Goal: Information Seeking & Learning: Learn about a topic

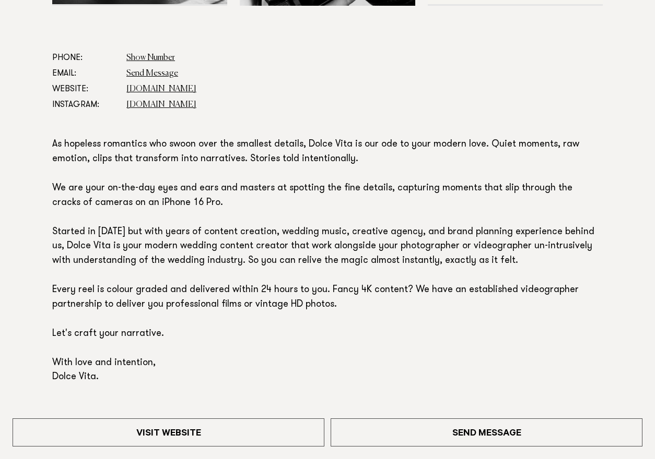
scroll to position [565, 0]
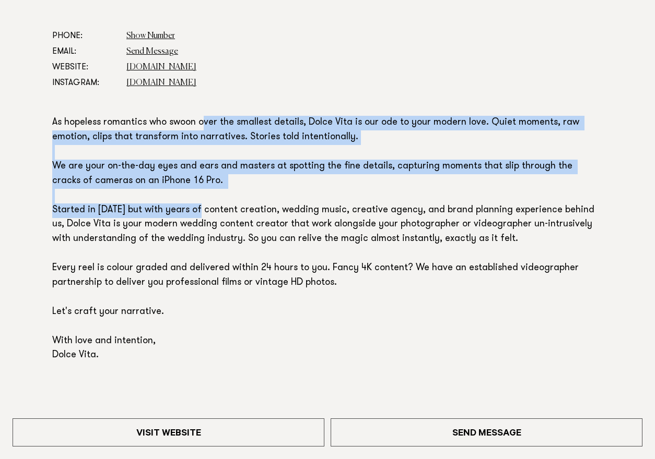
drag, startPoint x: 204, startPoint y: 126, endPoint x: 203, endPoint y: 211, distance: 85.6
click at [203, 213] on p "As hopeless romantics who swoon over the smallest details, Dolce Vita is our od…" at bounding box center [327, 239] width 550 height 247
click at [203, 211] on p "As hopeless romantics who swoon over the smallest details, Dolce Vita is our od…" at bounding box center [327, 239] width 550 height 247
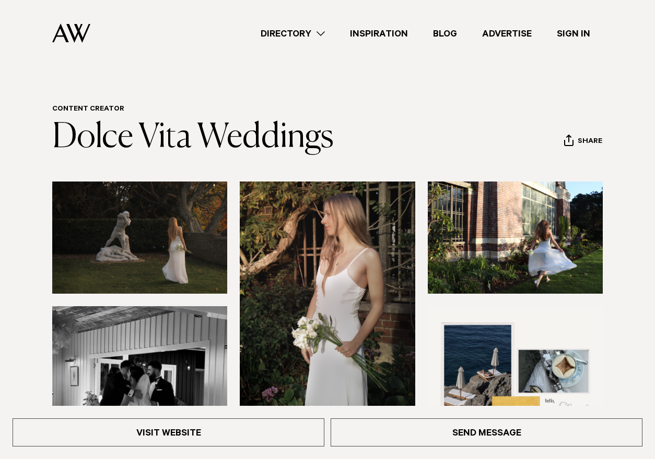
scroll to position [3, 0]
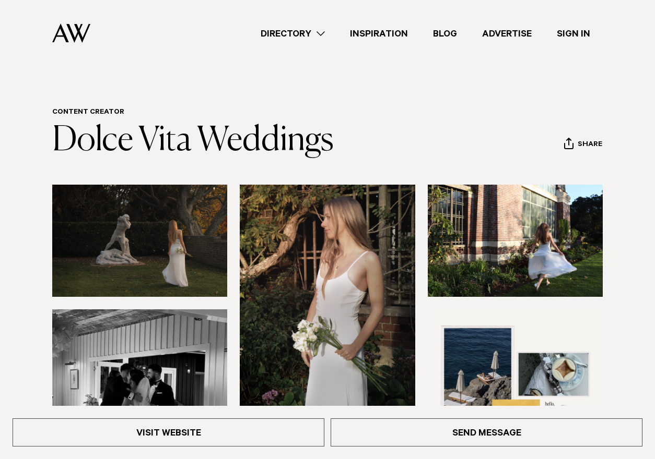
click at [375, 278] on img at bounding box center [327, 302] width 175 height 235
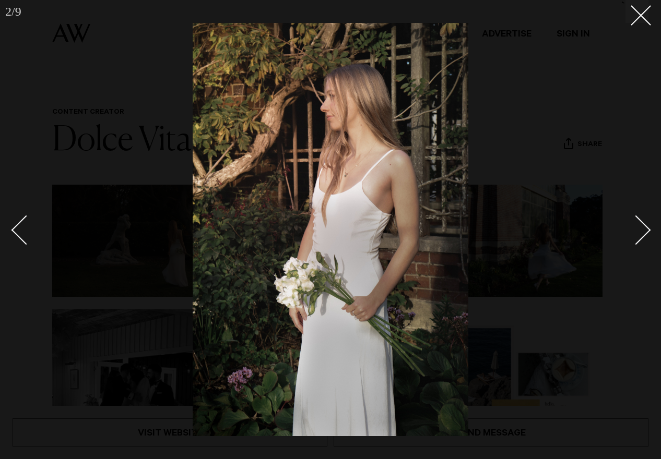
click at [640, 228] on div "Next slide" at bounding box center [636, 231] width 30 height 30
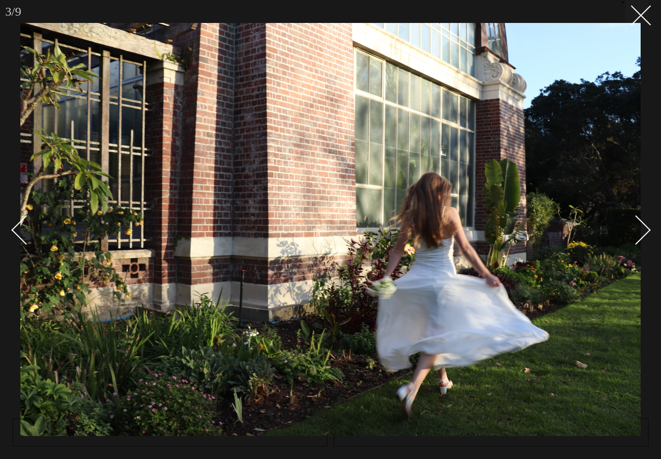
click at [640, 228] on div "Next slide" at bounding box center [636, 231] width 30 height 30
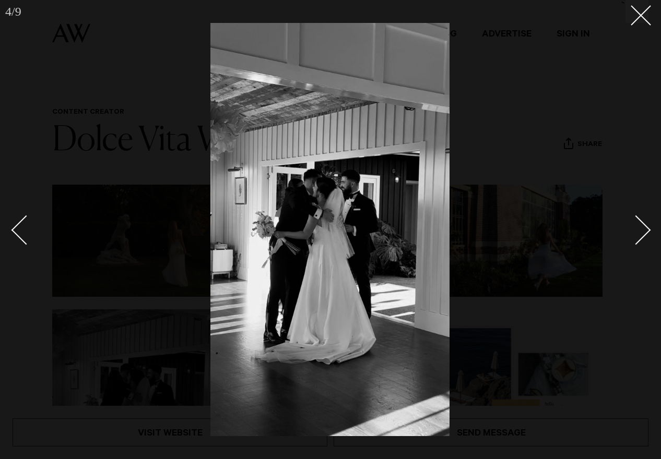
click at [640, 228] on div "Next slide" at bounding box center [636, 231] width 30 height 30
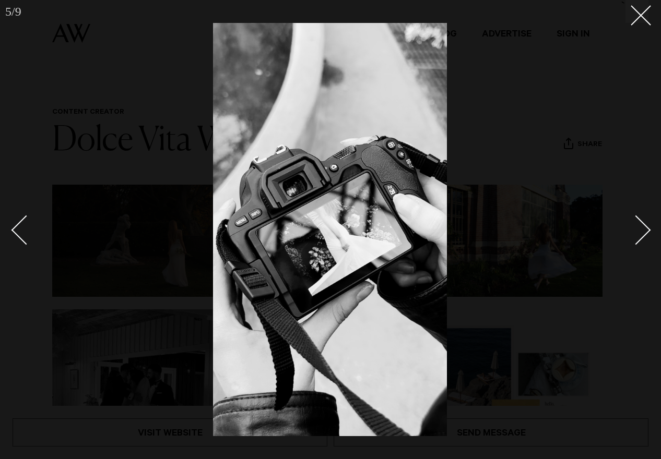
click at [640, 228] on div "Next slide" at bounding box center [636, 231] width 30 height 30
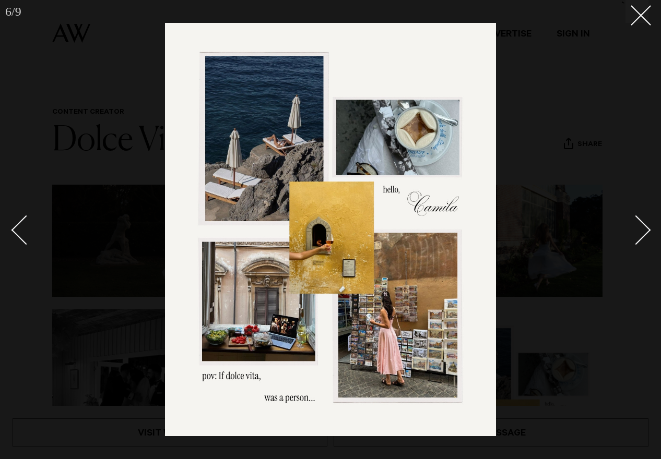
click at [640, 228] on div "Next slide" at bounding box center [636, 231] width 30 height 30
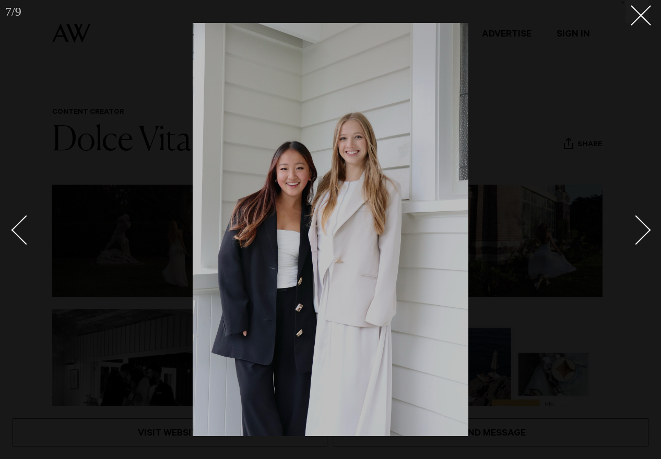
click at [640, 228] on div "Next slide" at bounding box center [636, 231] width 30 height 30
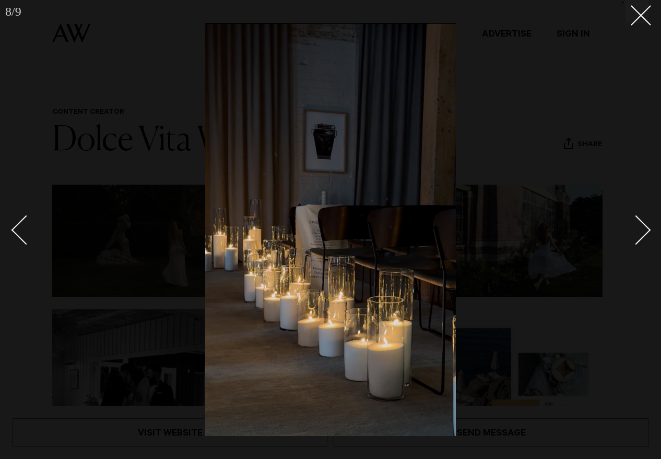
click at [640, 228] on div "Next slide" at bounding box center [636, 231] width 30 height 30
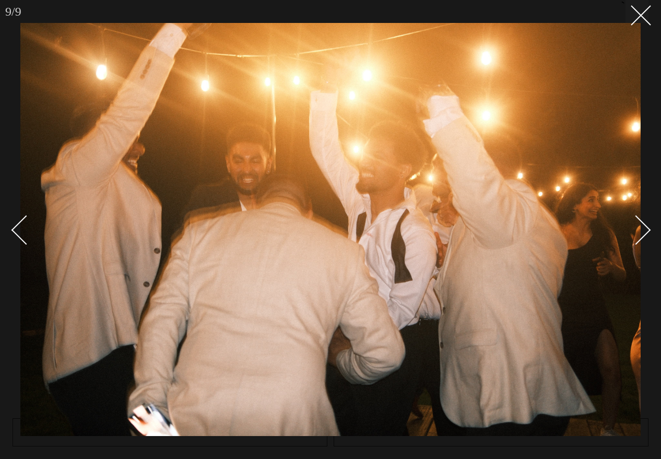
click at [640, 228] on div "Next slide" at bounding box center [636, 231] width 30 height 30
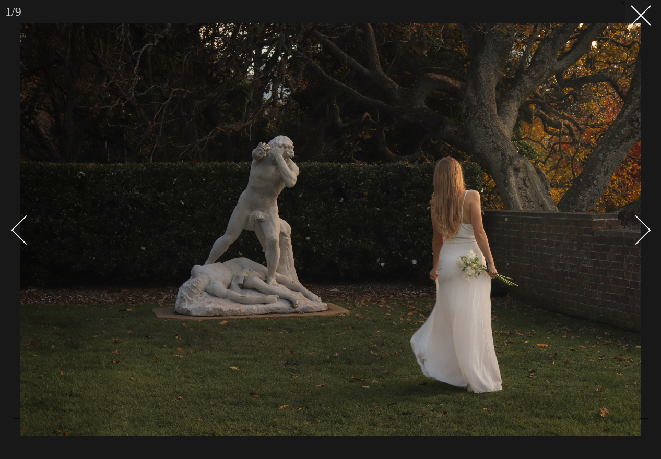
click at [640, 228] on div "Next slide" at bounding box center [636, 231] width 30 height 30
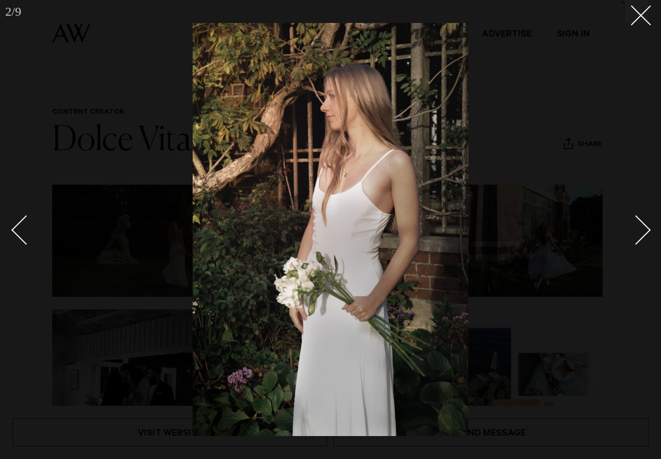
click at [640, 228] on div "Next slide" at bounding box center [636, 231] width 30 height 30
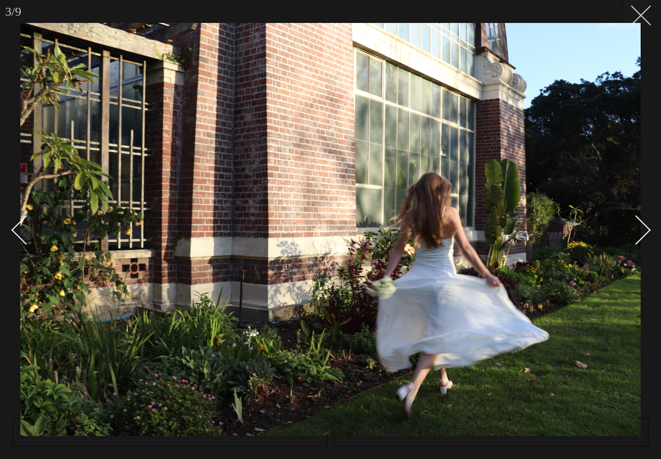
click at [639, 15] on line at bounding box center [640, 15] width 19 height 19
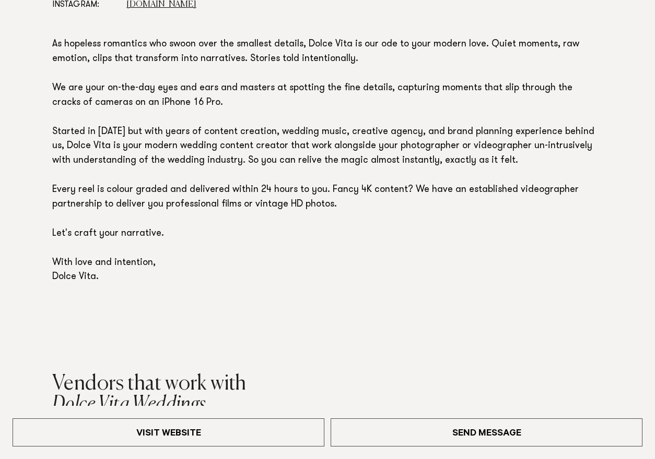
scroll to position [644, 0]
